Goal: Transaction & Acquisition: Obtain resource

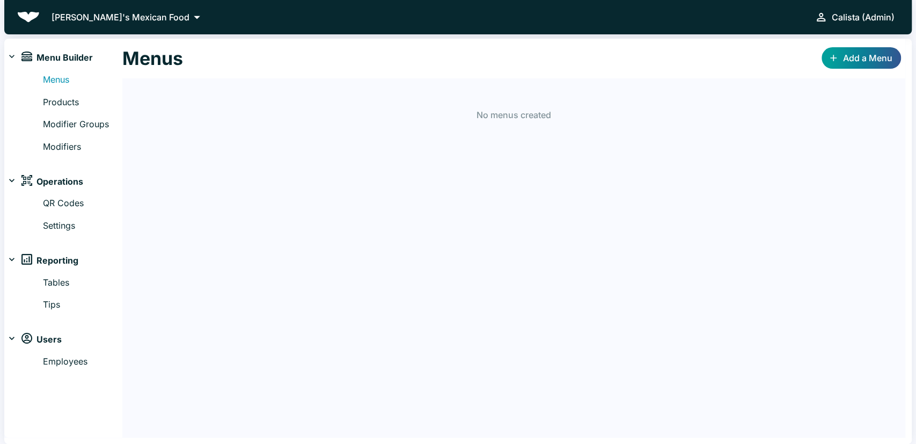
click at [120, 24] on button "[PERSON_NAME]'s Mexican Food" at bounding box center [127, 17] width 159 height 16
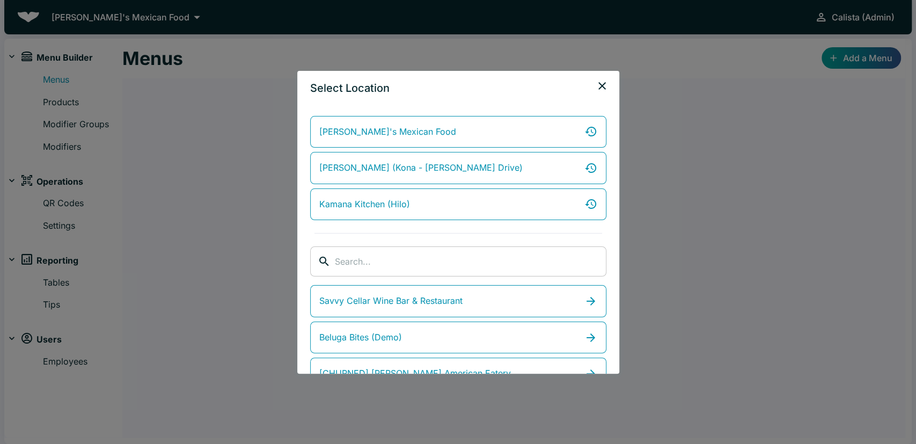
click at [397, 249] on input "search" at bounding box center [471, 261] width 272 height 30
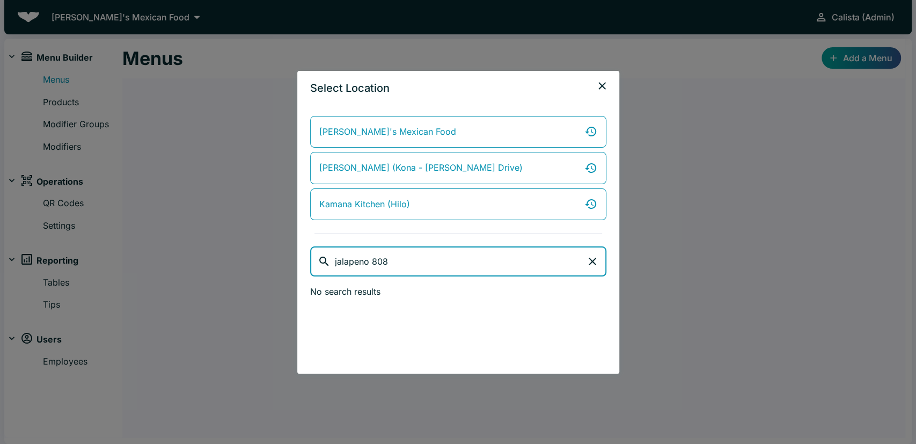
type input "jalapeno 808"
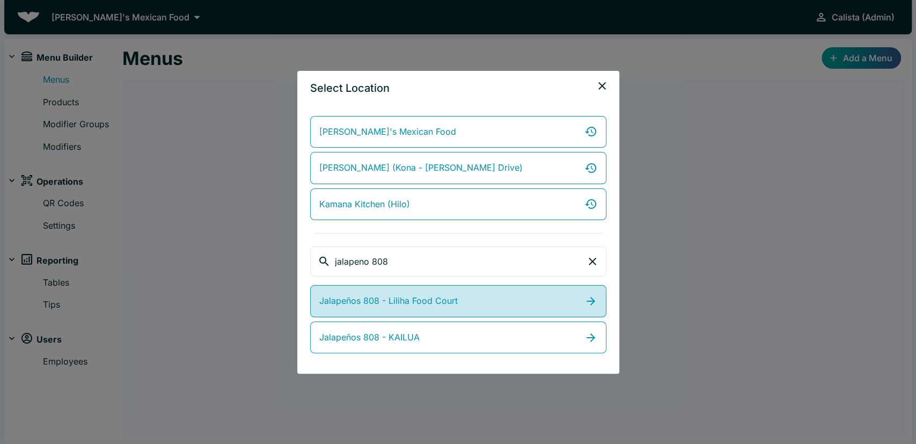
click at [492, 298] on link "Jalapeños 808 - Liliha Food Court" at bounding box center [458, 301] width 296 height 32
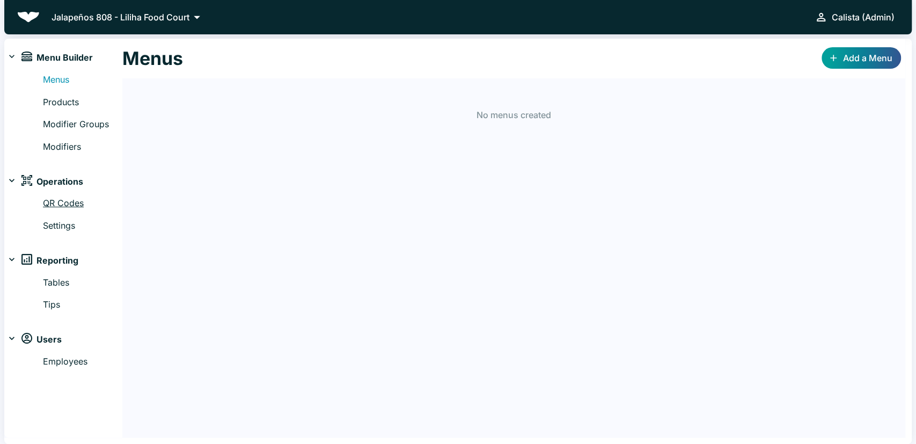
click at [55, 198] on link "QR Codes" at bounding box center [82, 203] width 79 height 14
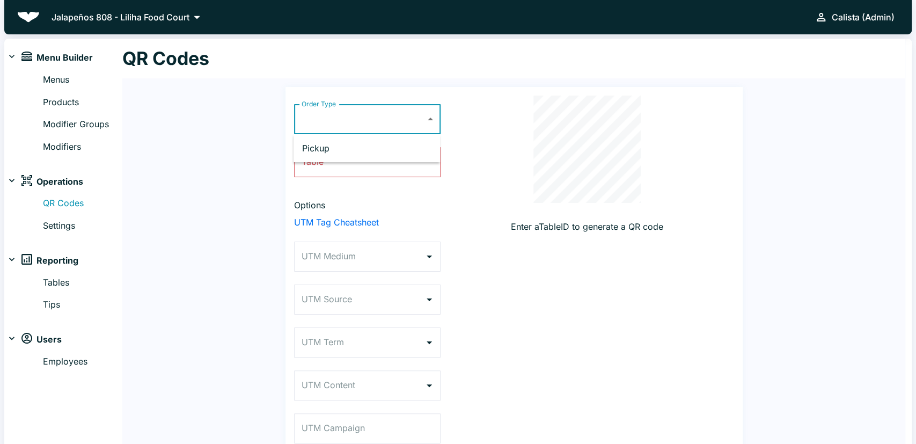
click at [407, 119] on body "Jalapeños 808 - Liliha Food Court Calista (Admin) Menu Builder Menus Products M…" at bounding box center [458, 222] width 916 height 444
click at [389, 153] on li "Pickup" at bounding box center [367, 147] width 147 height 19
type input "PICKUP"
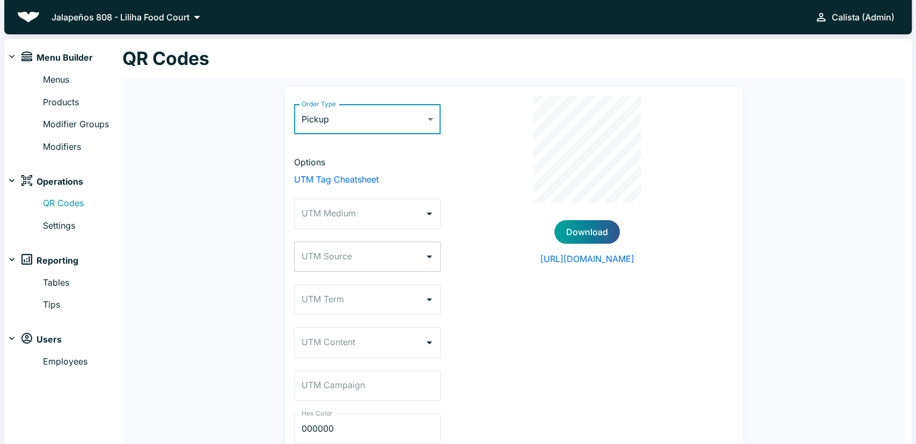
click at [386, 251] on input "UTM Source" at bounding box center [359, 256] width 121 height 20
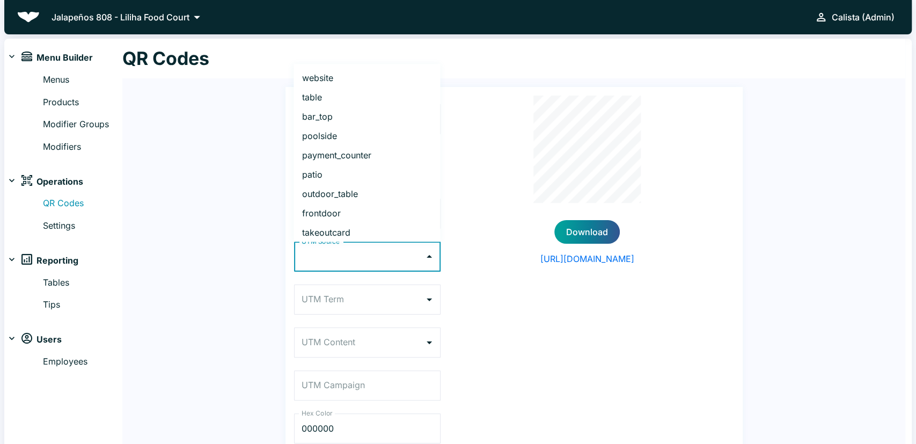
click at [376, 189] on li "outdoor_table" at bounding box center [367, 194] width 147 height 19
type input "outdoor_table"
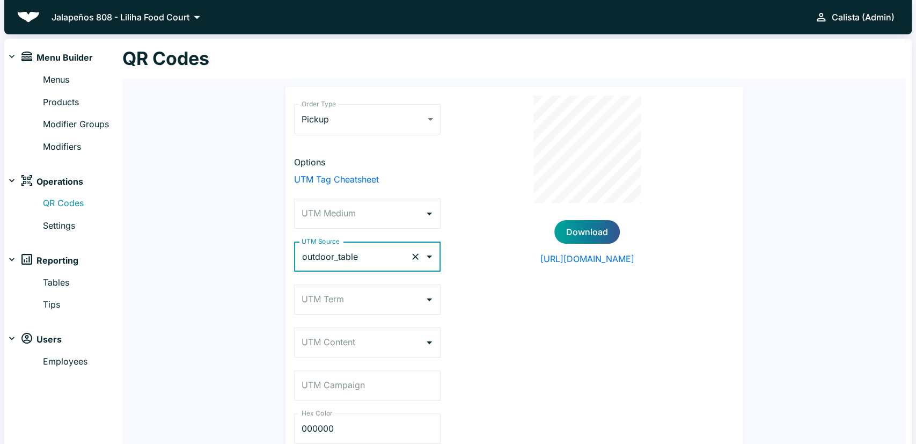
click at [413, 257] on icon "Clear" at bounding box center [415, 256] width 11 height 11
click at [429, 256] on icon "Open" at bounding box center [429, 256] width 5 height 3
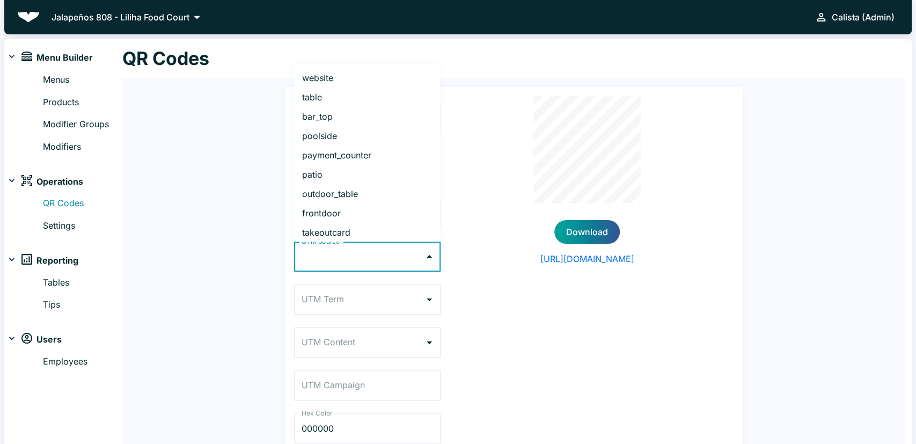
click at [369, 153] on li "payment_counter" at bounding box center [367, 155] width 147 height 19
type input "payment_counter"
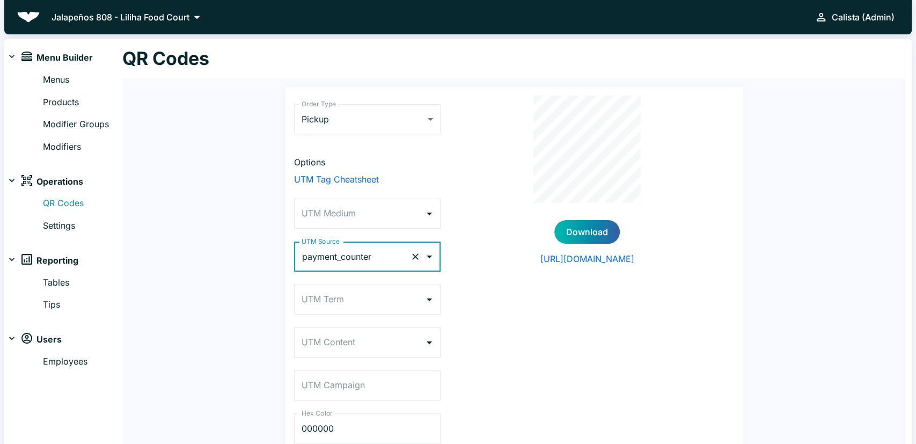
click at [588, 236] on button "Download" at bounding box center [586, 232] width 65 height 24
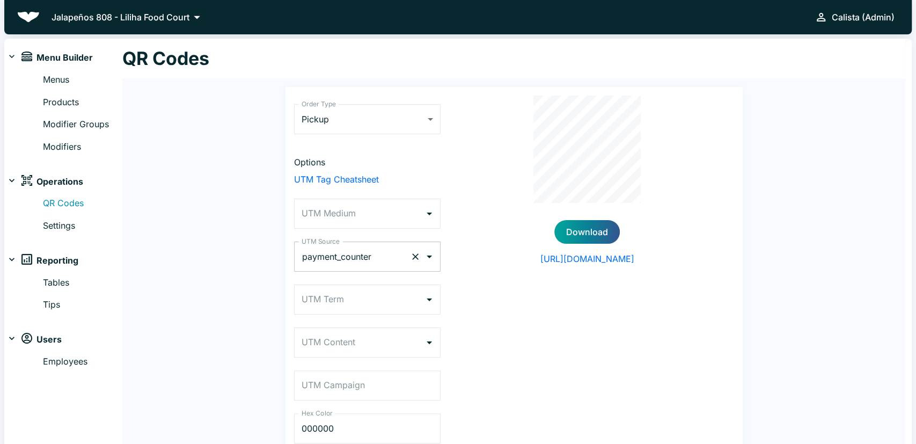
click at [385, 258] on input "payment_counter" at bounding box center [352, 256] width 107 height 20
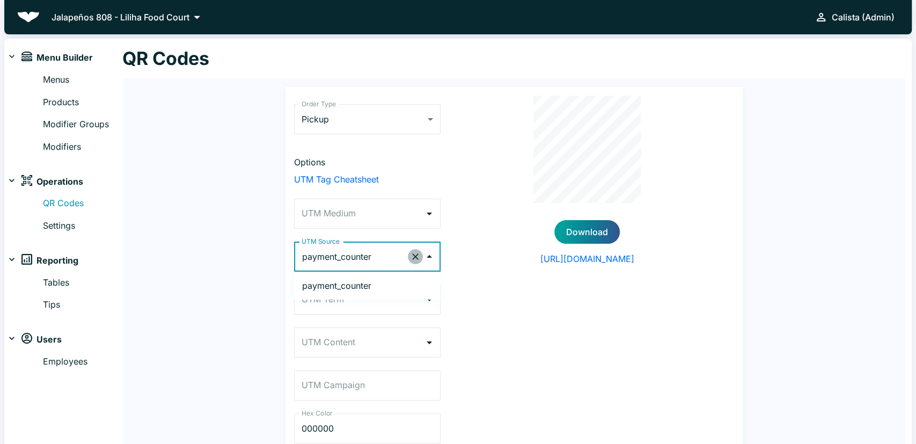
drag, startPoint x: 415, startPoint y: 255, endPoint x: 435, endPoint y: 259, distance: 20.3
click at [415, 255] on icon "Clear" at bounding box center [415, 256] width 11 height 11
click at [435, 259] on icon "Close" at bounding box center [429, 256] width 13 height 13
click at [434, 259] on icon "Open" at bounding box center [429, 256] width 13 height 13
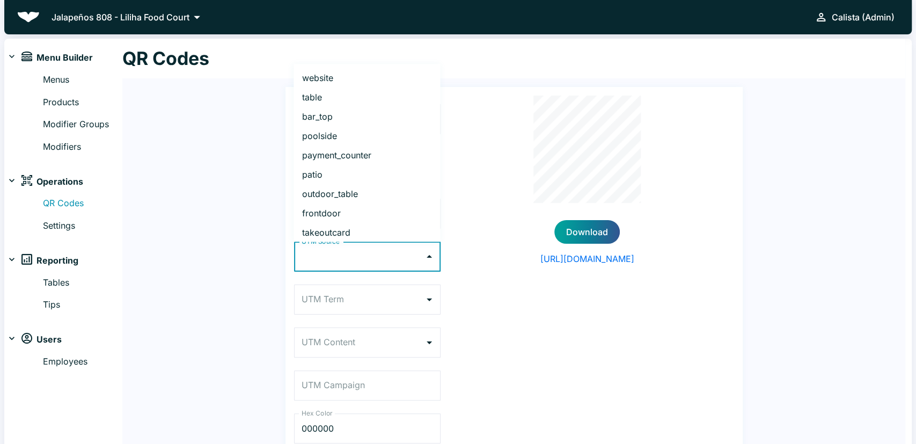
click at [346, 210] on li "frontdoor" at bounding box center [367, 213] width 147 height 19
type input "frontdoor"
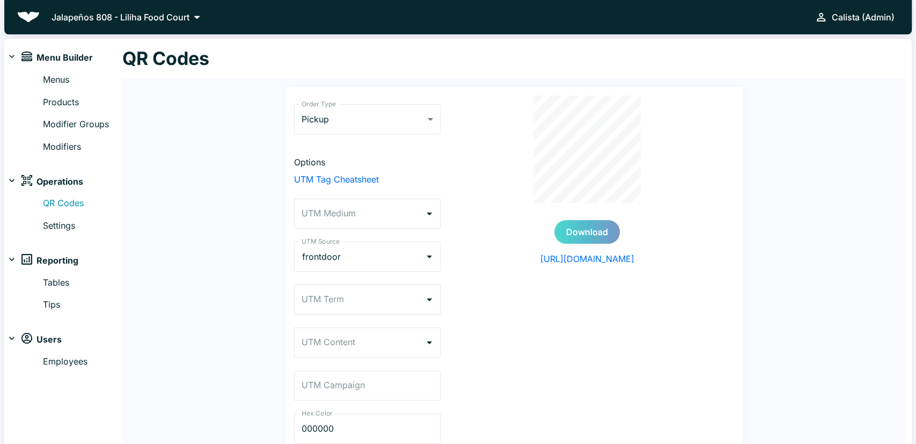
click at [590, 227] on button "Download" at bounding box center [586, 232] width 65 height 24
